Goal: Information Seeking & Learning: Find specific fact

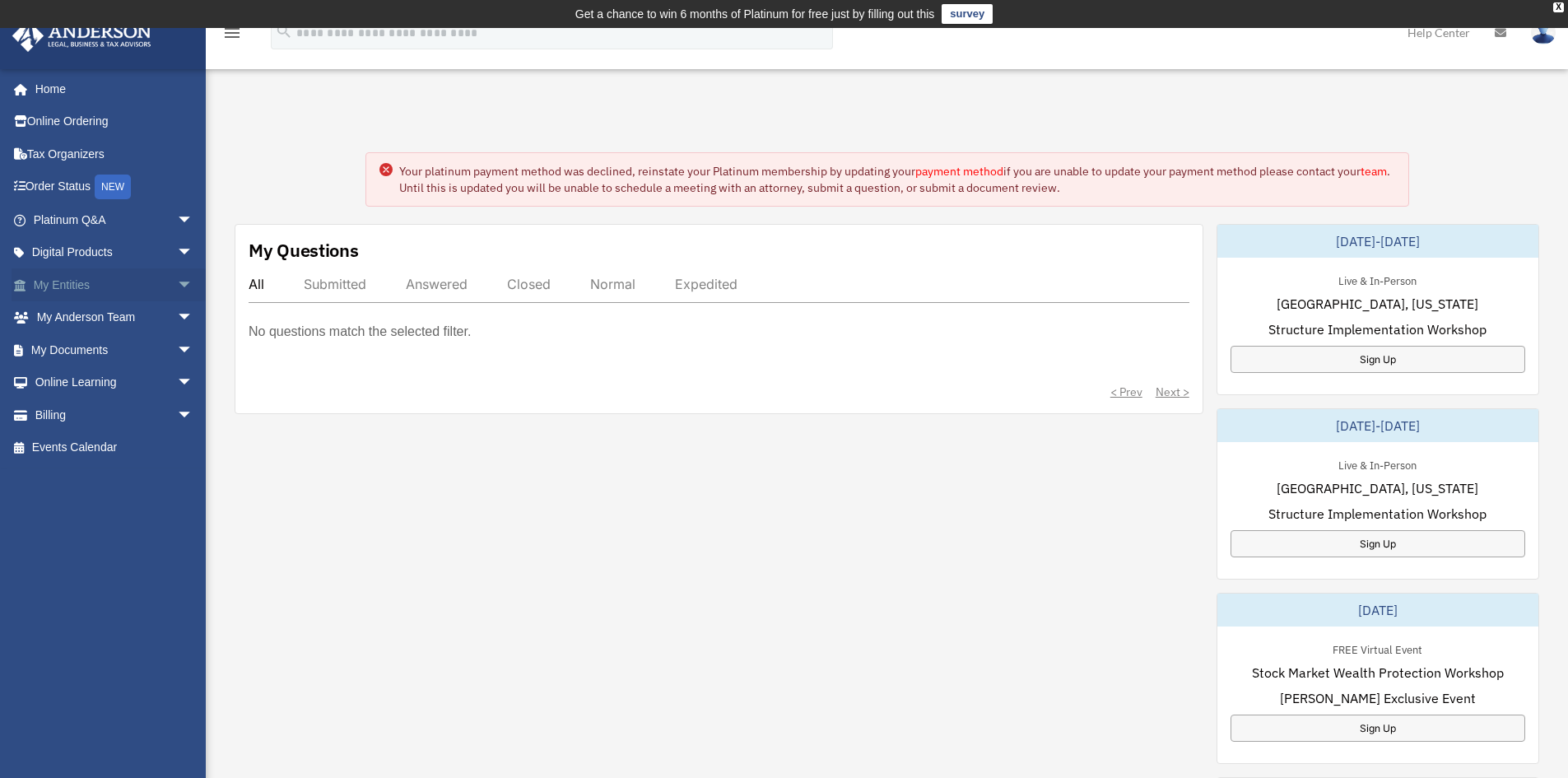
click at [103, 286] on link "My Entities arrow_drop_down" at bounding box center [115, 284] width 207 height 33
click at [177, 282] on span "arrow_drop_down" at bounding box center [193, 285] width 33 height 34
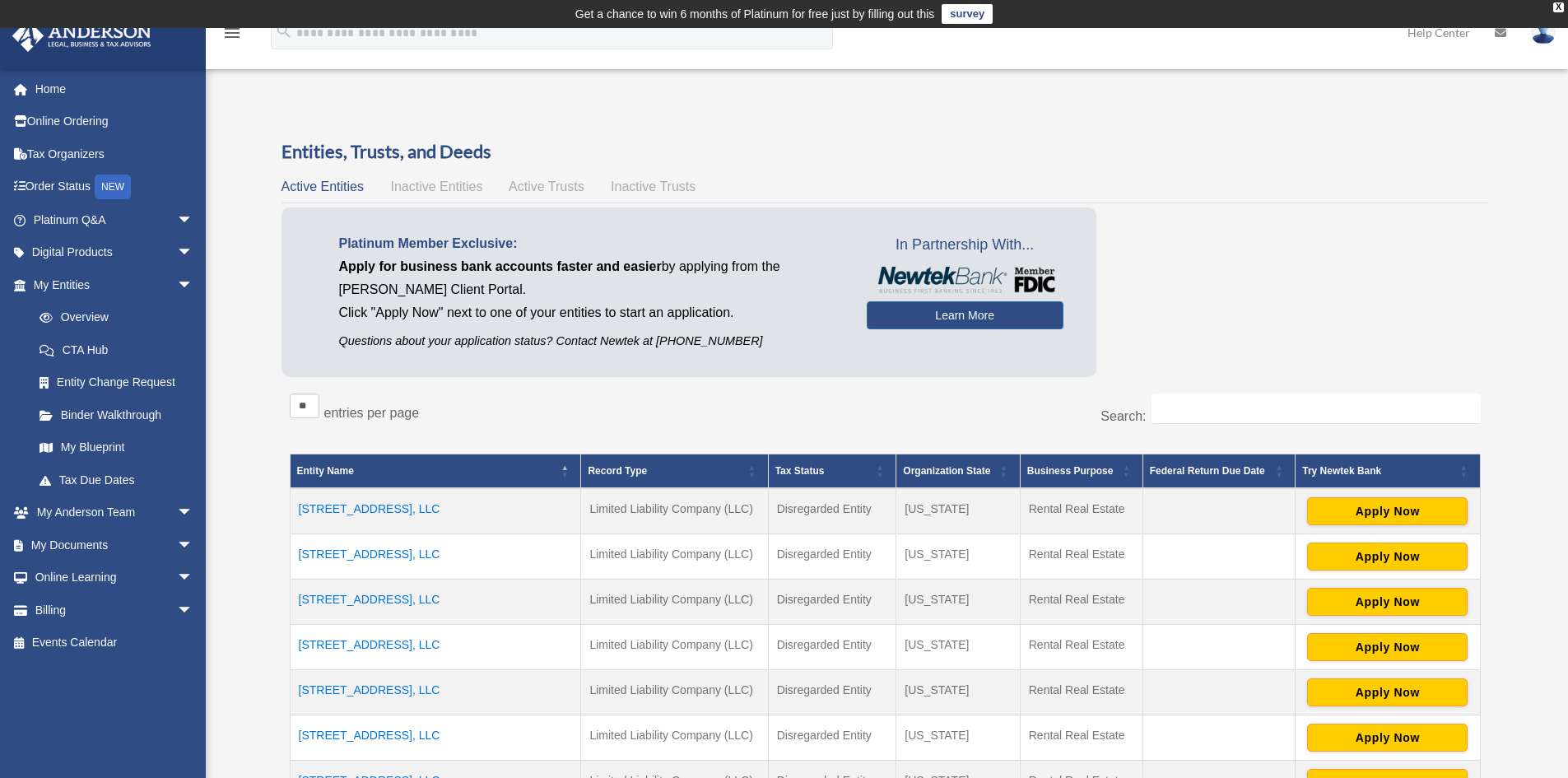
scroll to position [192, 0]
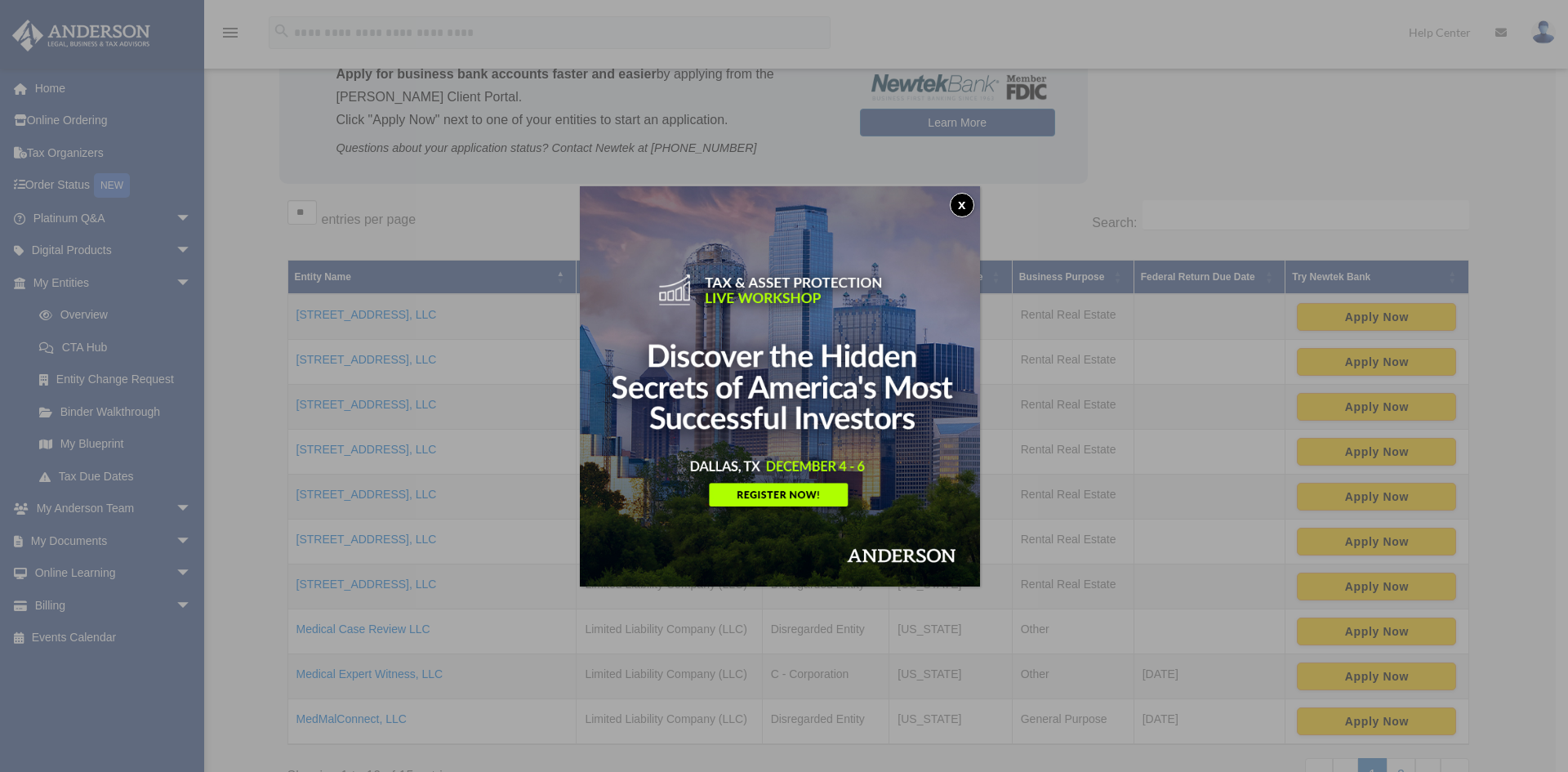
click at [971, 203] on button "x" at bounding box center [962, 204] width 24 height 24
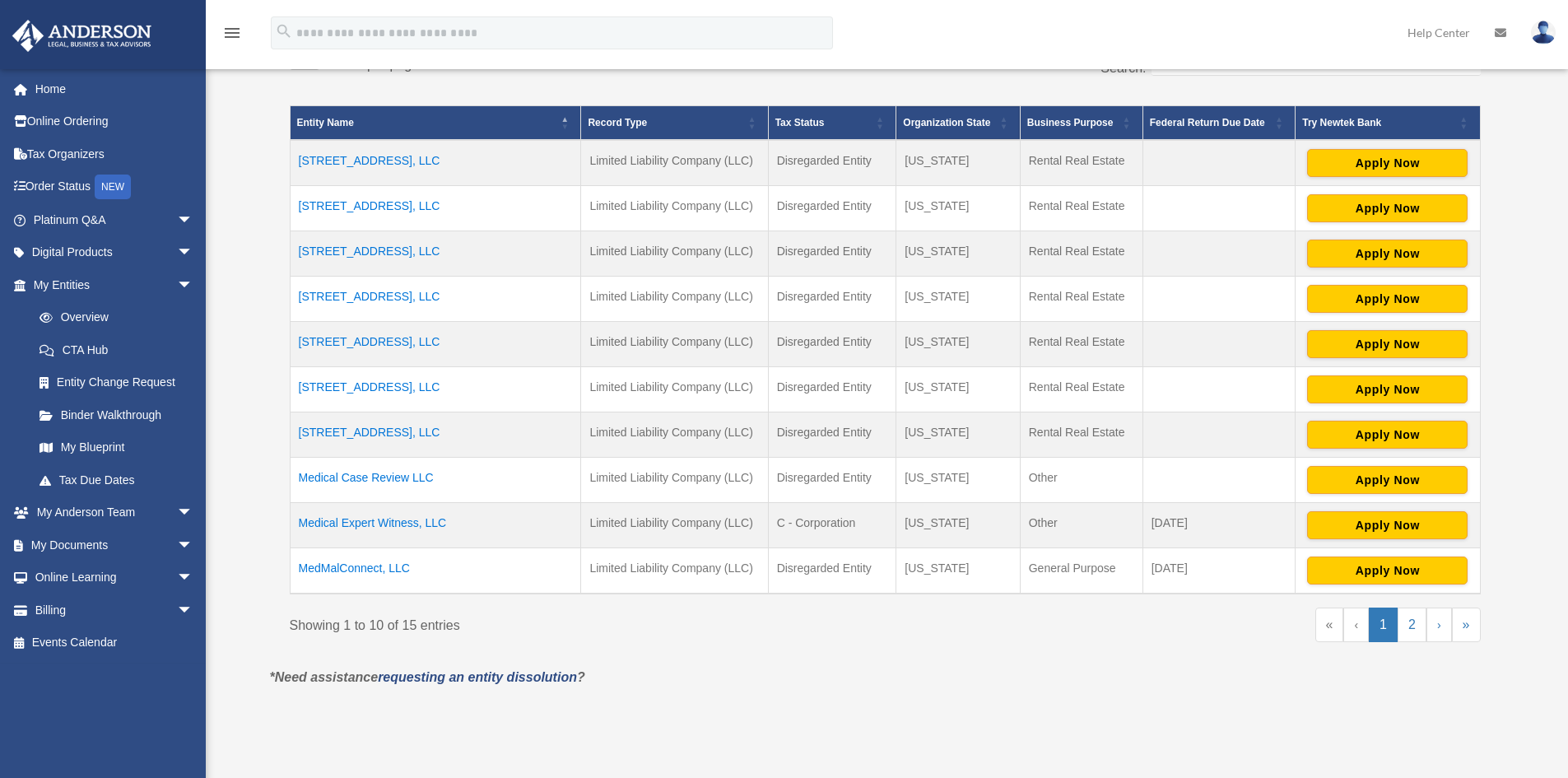
scroll to position [385, 0]
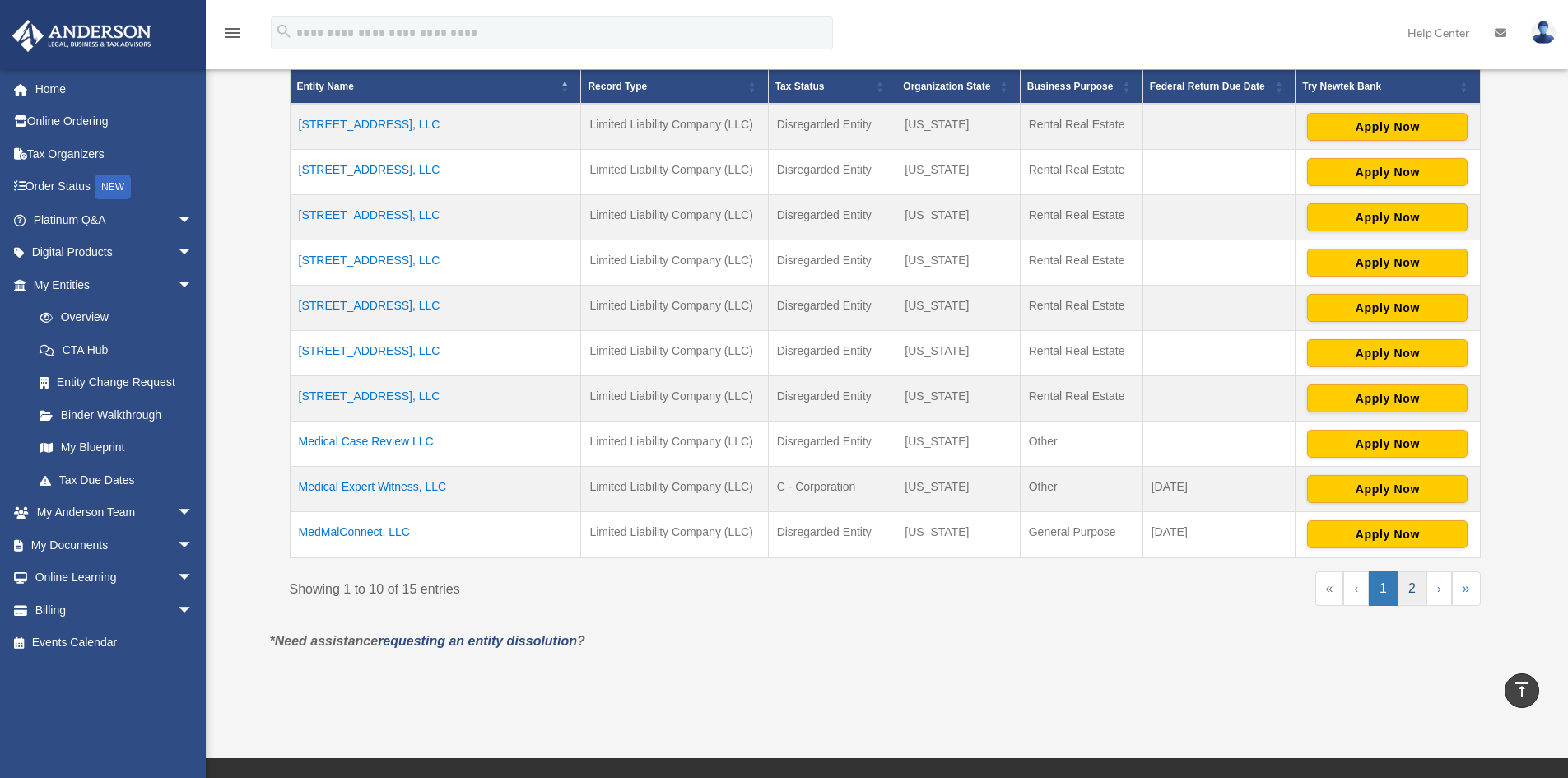
click at [1413, 591] on link "2" at bounding box center [1412, 588] width 29 height 34
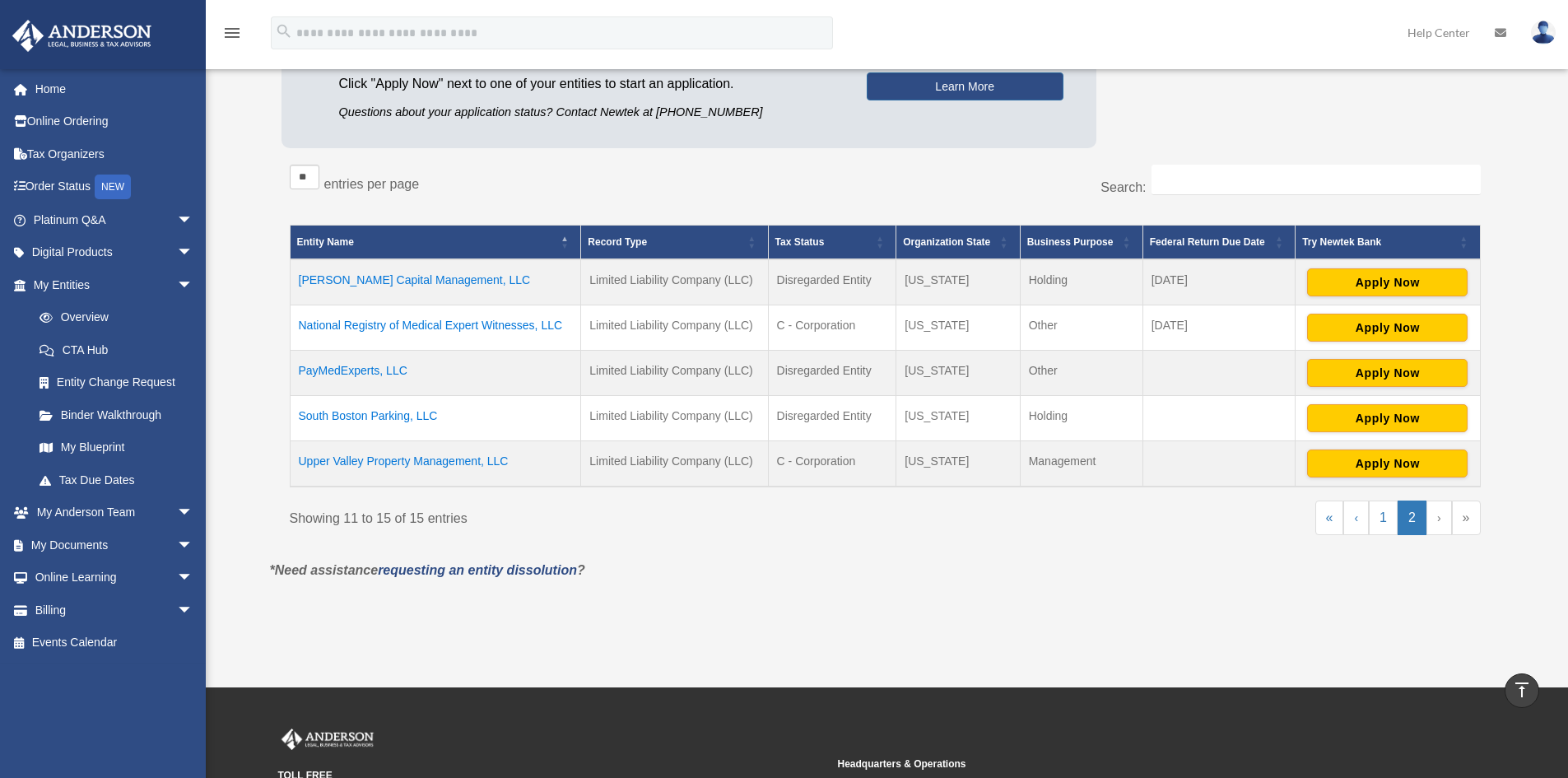
scroll to position [192, 0]
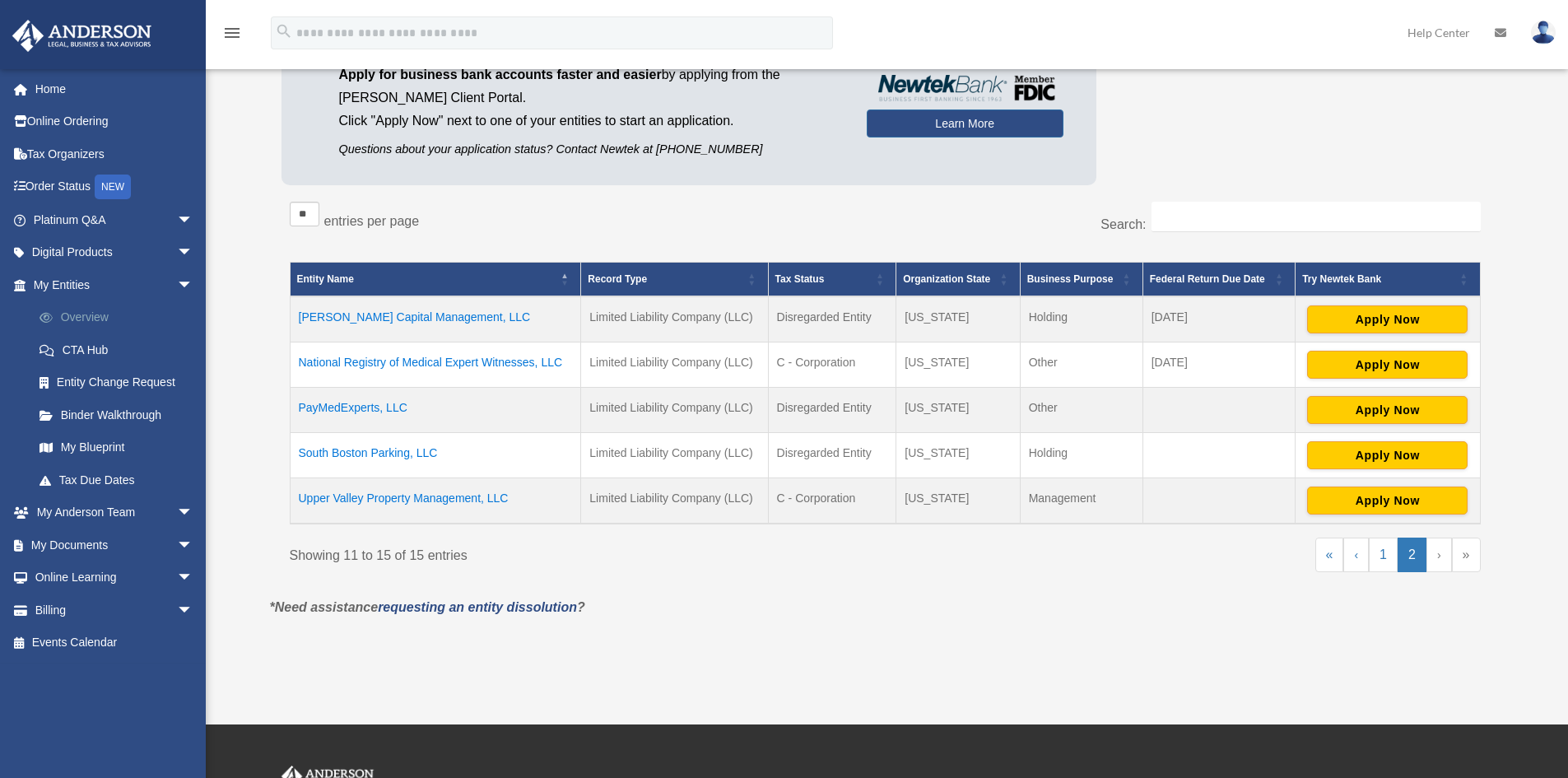
click at [106, 312] on link "Overview" at bounding box center [120, 318] width 195 height 33
click at [100, 315] on link "Overview" at bounding box center [120, 318] width 195 height 33
click at [86, 315] on link "Overview" at bounding box center [120, 318] width 195 height 33
click at [1382, 560] on link "1" at bounding box center [1383, 555] width 29 height 34
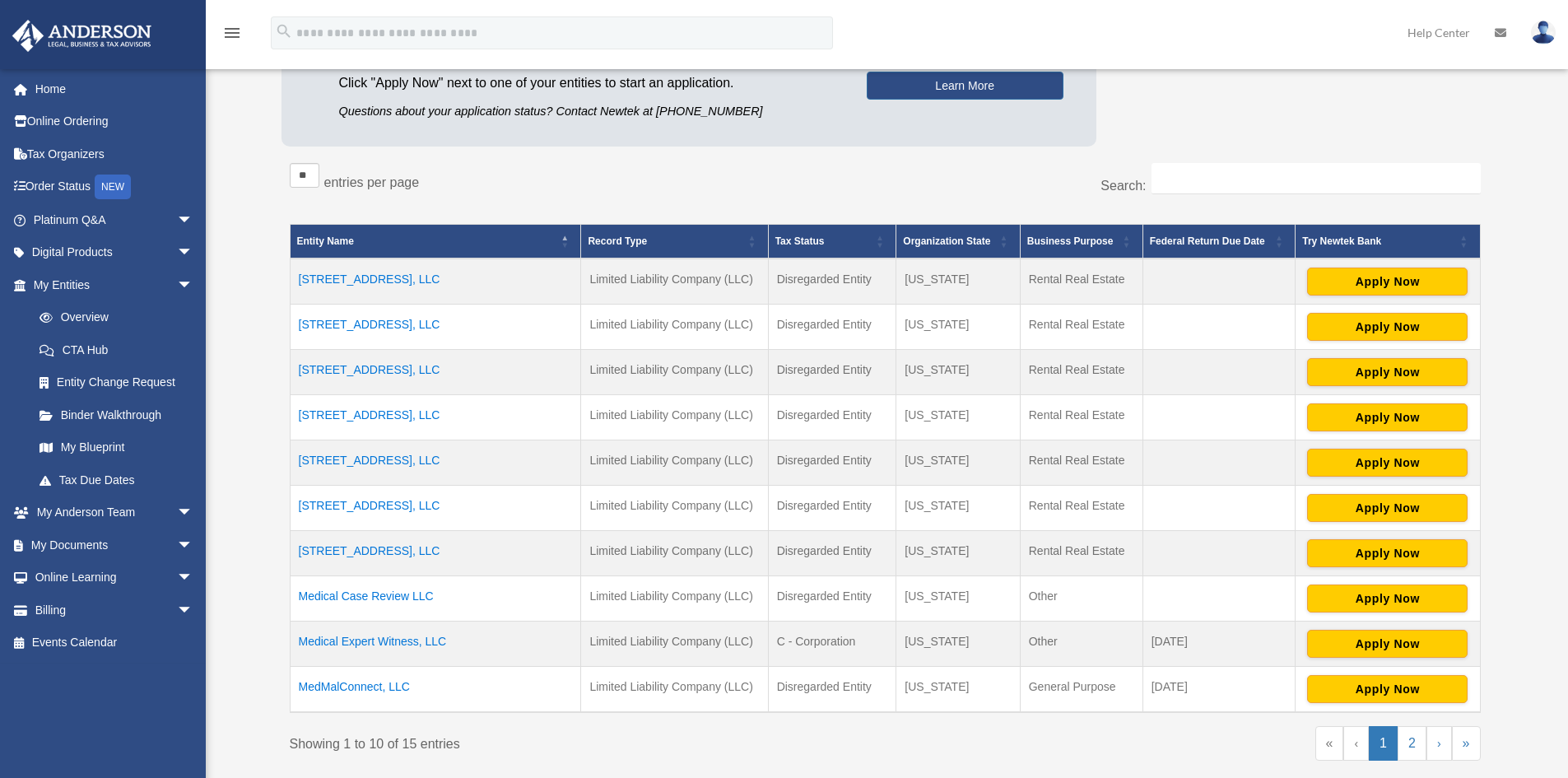
scroll to position [220, 0]
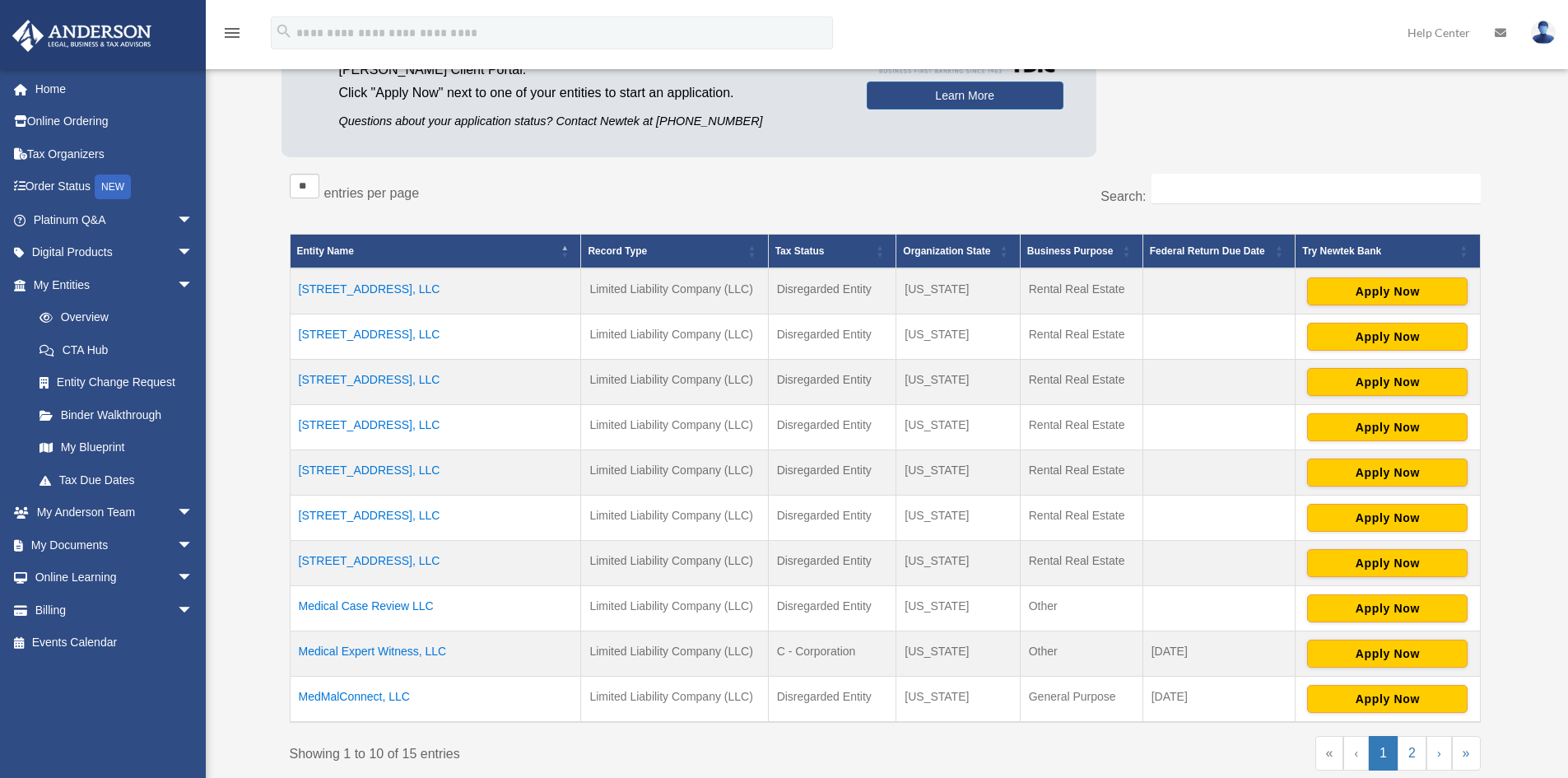
click at [443, 374] on td "214 Quechee Hartland Road, LLC" at bounding box center [435, 382] width 291 height 45
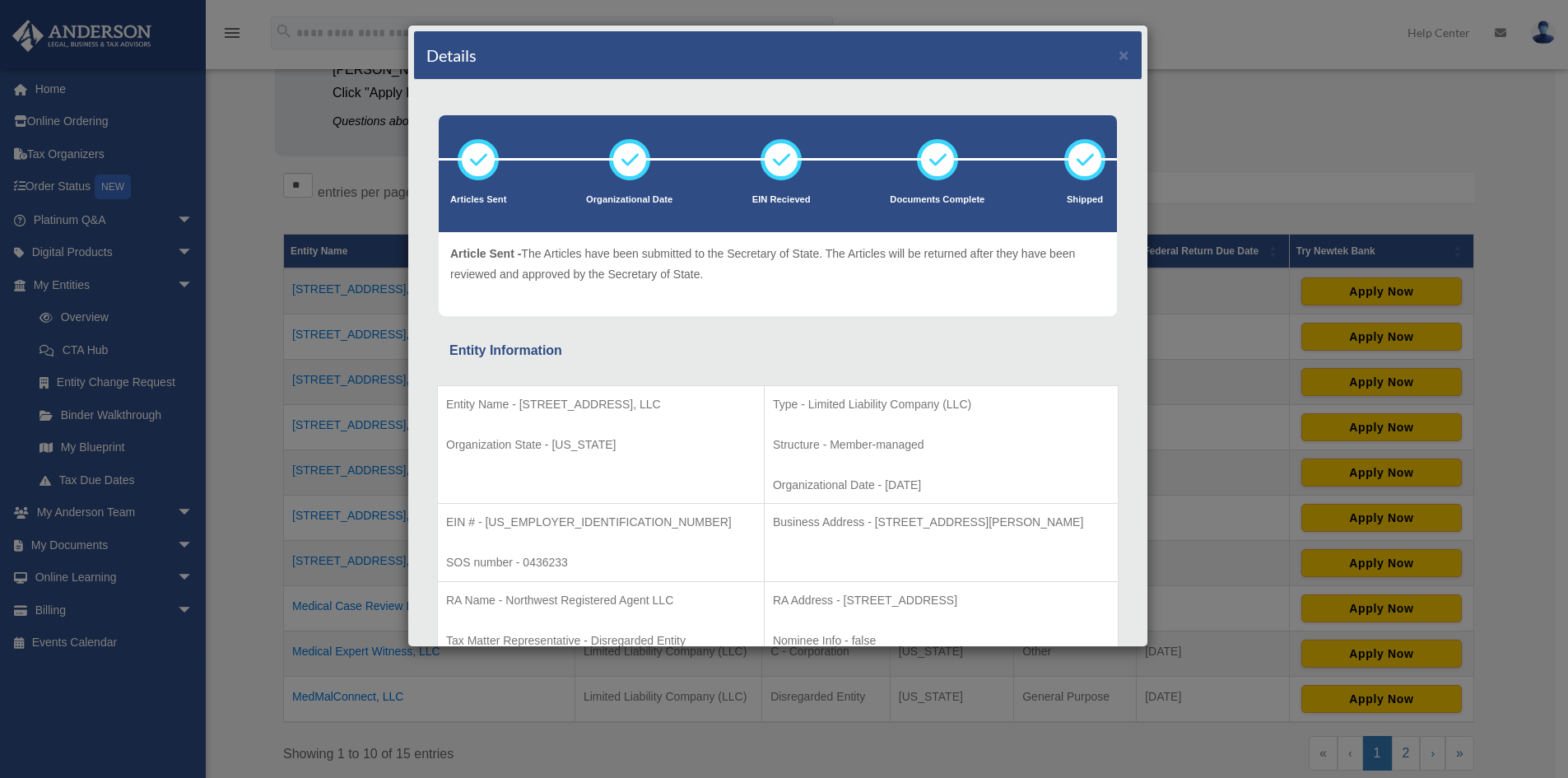
scroll to position [192, 0]
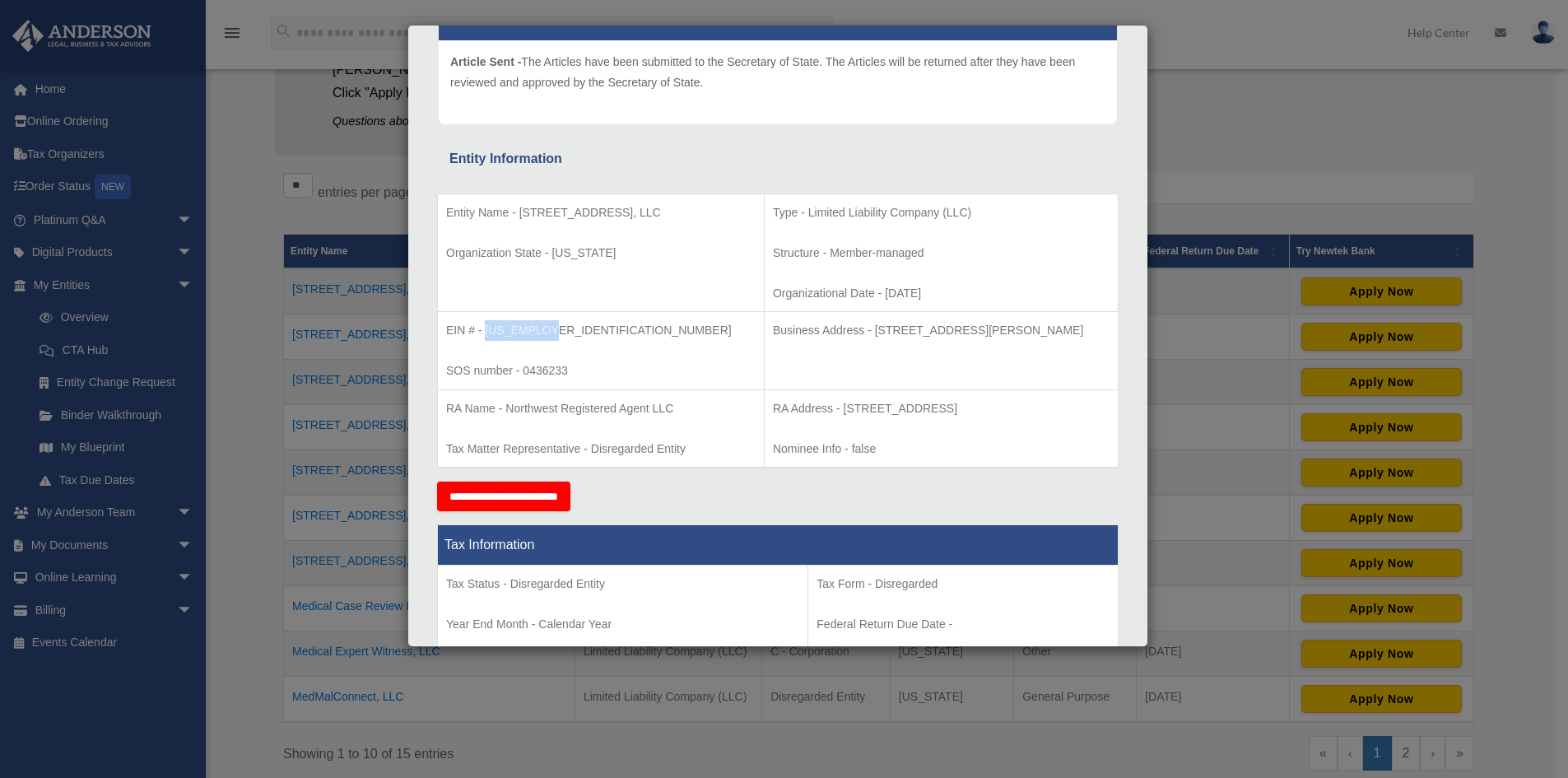
drag, startPoint x: 553, startPoint y: 329, endPoint x: 486, endPoint y: 334, distance: 67.2
click at [486, 334] on p "EIN # - 93-3840587" at bounding box center [600, 330] width 309 height 20
copy p "93-3840587"
drag, startPoint x: 493, startPoint y: 238, endPoint x: 519, endPoint y: 213, distance: 36.1
click at [519, 213] on p "Entity Name - 214 Quechee Hartland Road, LLC" at bounding box center [600, 213] width 309 height 20
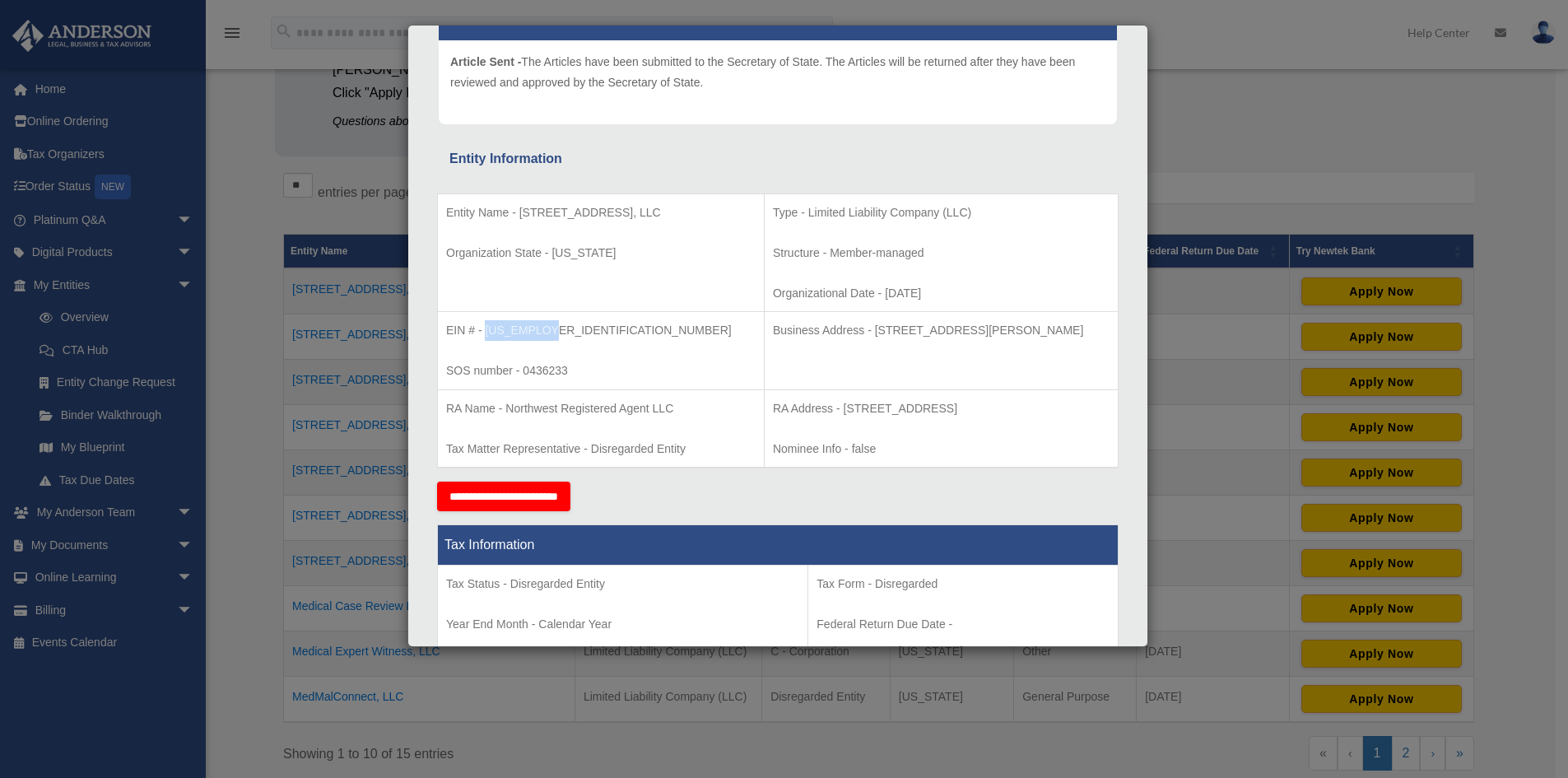
copy p "[STREET_ADDRESS], LLC"
click at [618, 349] on td "EIN # - 93-3840587 SOS number - 0436233" at bounding box center [600, 350] width 327 height 78
drag, startPoint x: 1069, startPoint y: 324, endPoint x: 805, endPoint y: 318, distance: 264.1
click at [805, 318] on td "Business Address - 3225 McLeod Dr, Suite 100, Las Vegas, NV 89121" at bounding box center [940, 350] width 354 height 78
copy p "3225 McLeod Dr, Suite 100, Las Vegas, NV 89121"
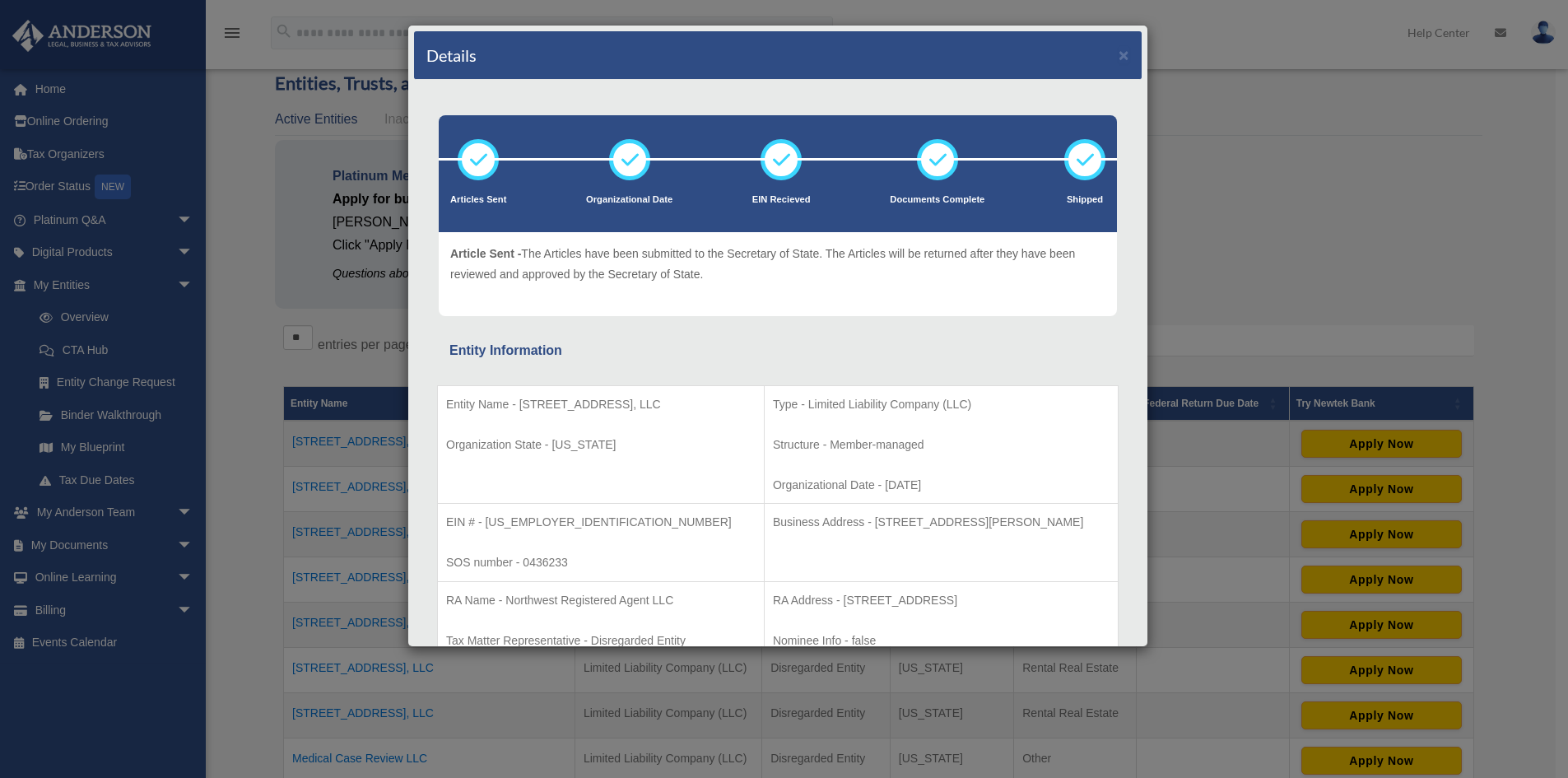
scroll to position [0, 0]
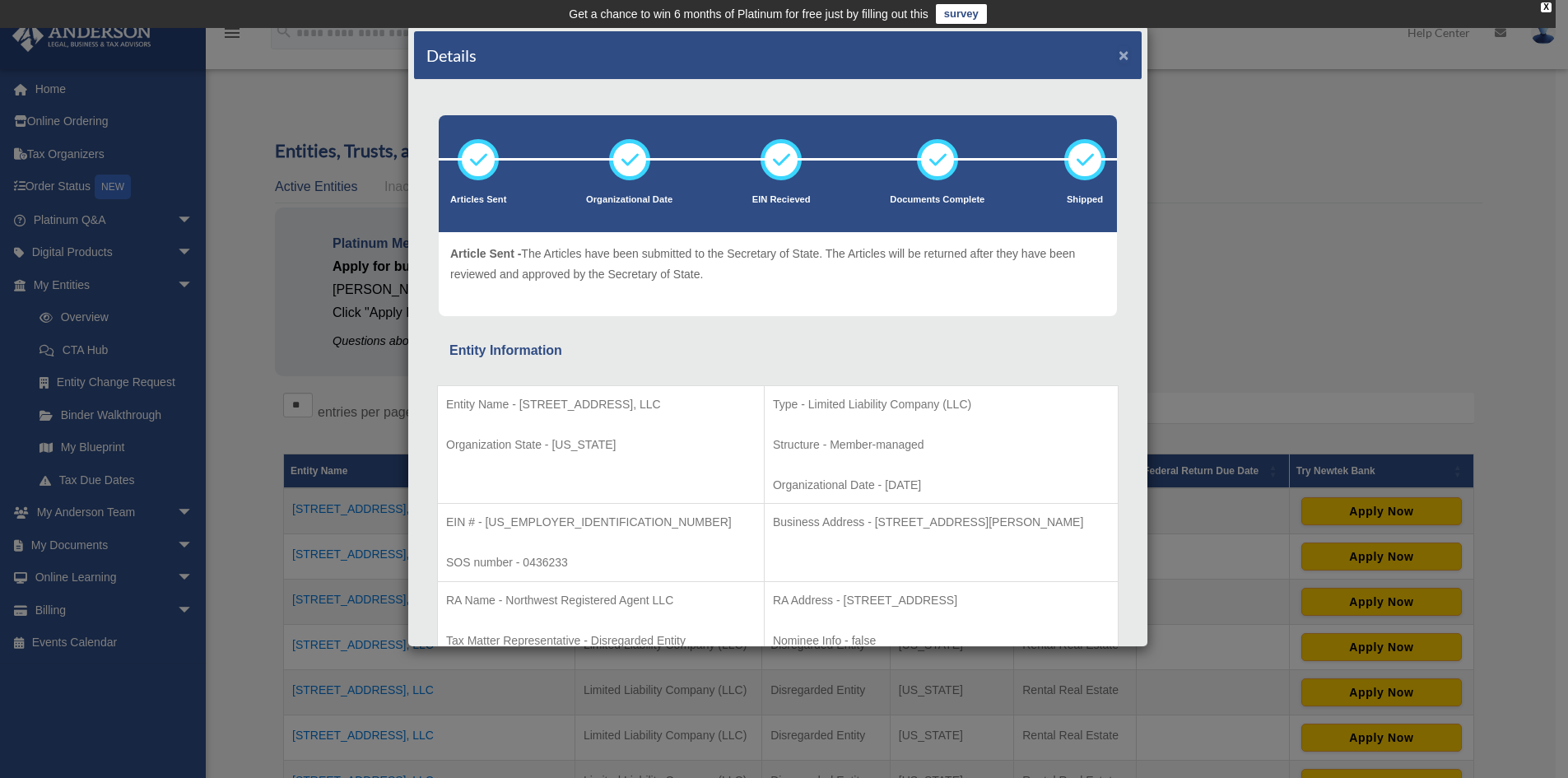
click at [1119, 49] on button "×" at bounding box center [1124, 55] width 11 height 18
